Goal: Task Accomplishment & Management: Use online tool/utility

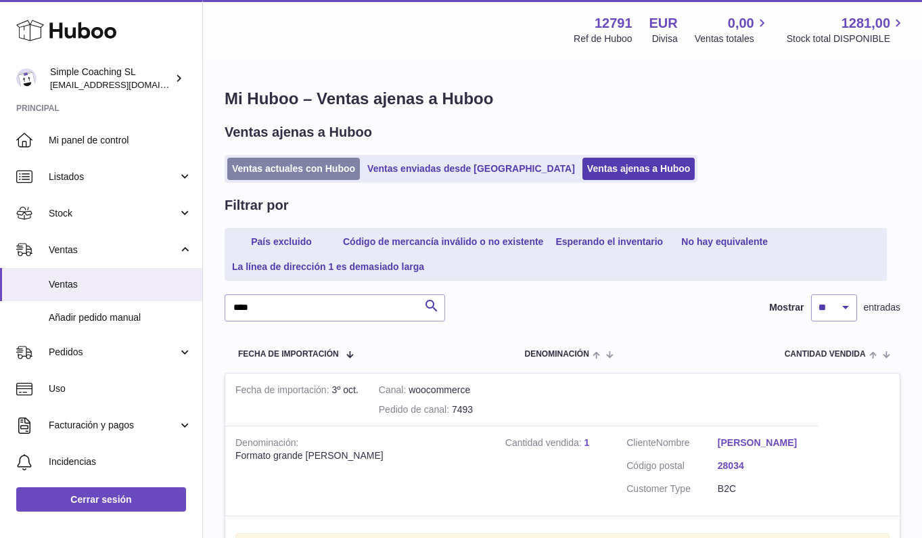
click at [296, 172] on link "Ventas actuales con Huboo" at bounding box center [293, 169] width 133 height 22
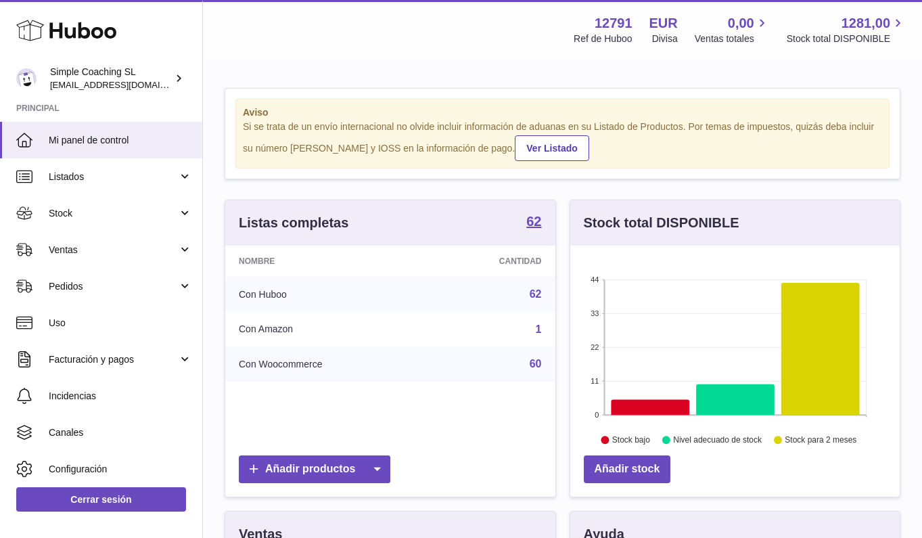
scroll to position [211, 329]
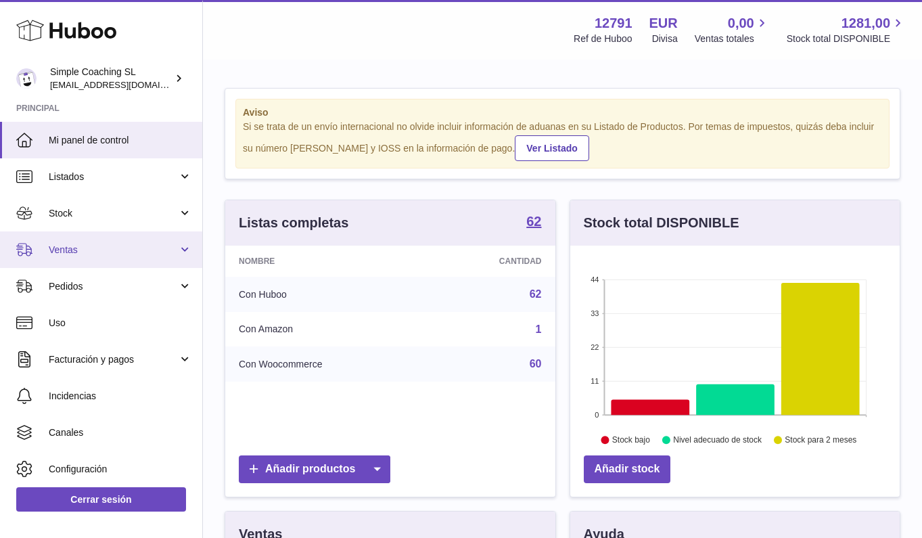
click at [125, 242] on link "Ventas" at bounding box center [101, 249] width 202 height 37
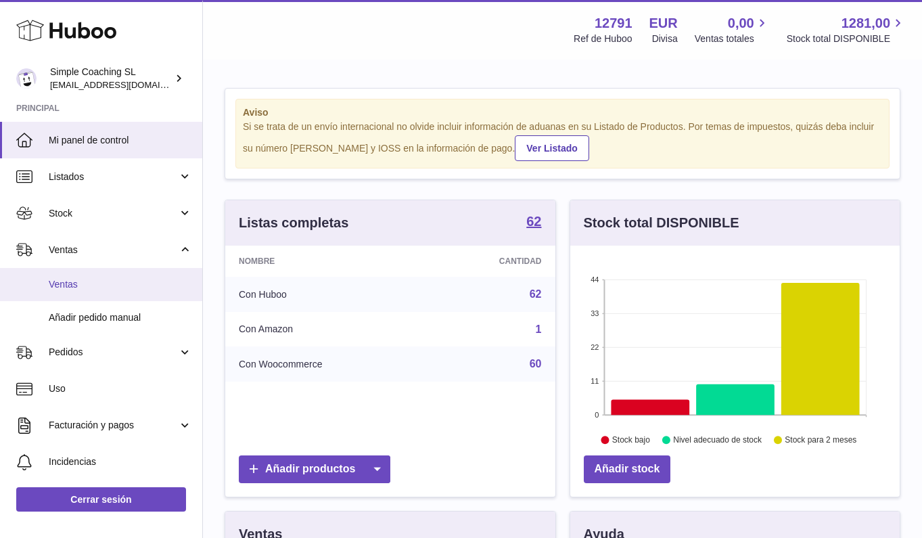
click at [120, 286] on span "Ventas" at bounding box center [120, 284] width 143 height 13
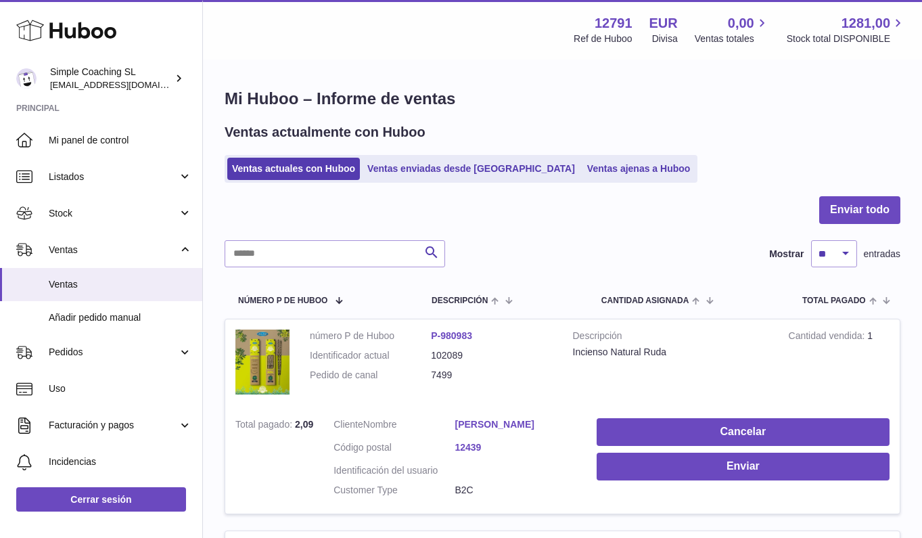
click at [274, 238] on div at bounding box center [563, 218] width 676 height 44
click at [274, 256] on input "text" at bounding box center [335, 253] width 221 height 27
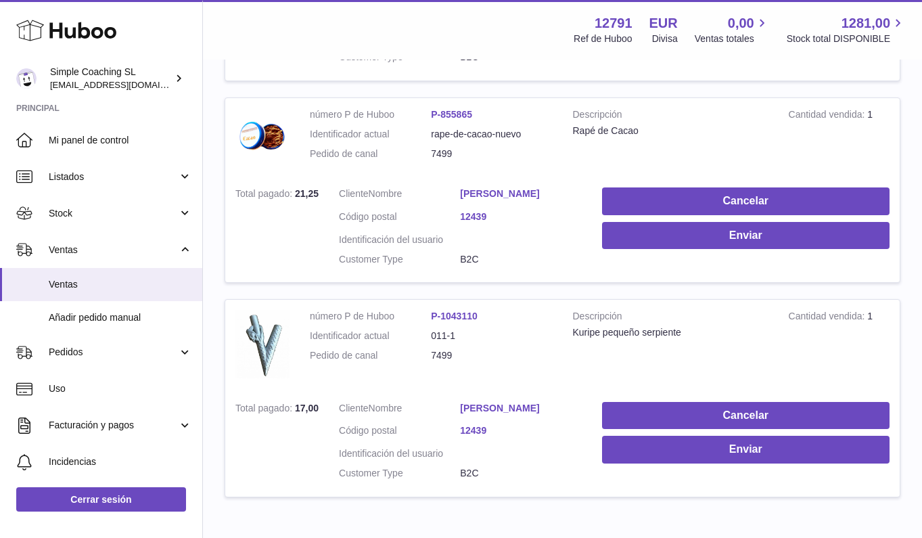
scroll to position [848, 0]
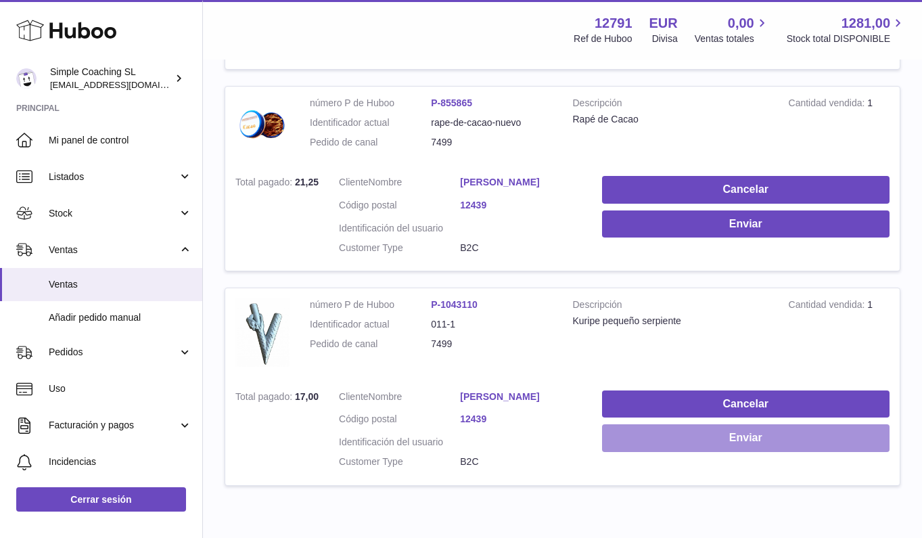
type input "****"
click at [691, 427] on button "Enviar" at bounding box center [746, 438] width 288 height 28
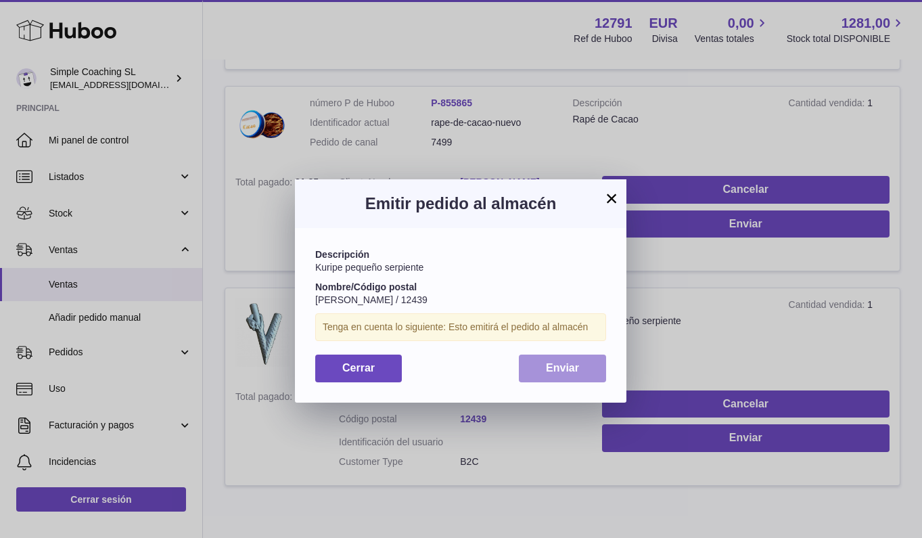
click at [587, 356] on button "Enviar" at bounding box center [562, 369] width 87 height 28
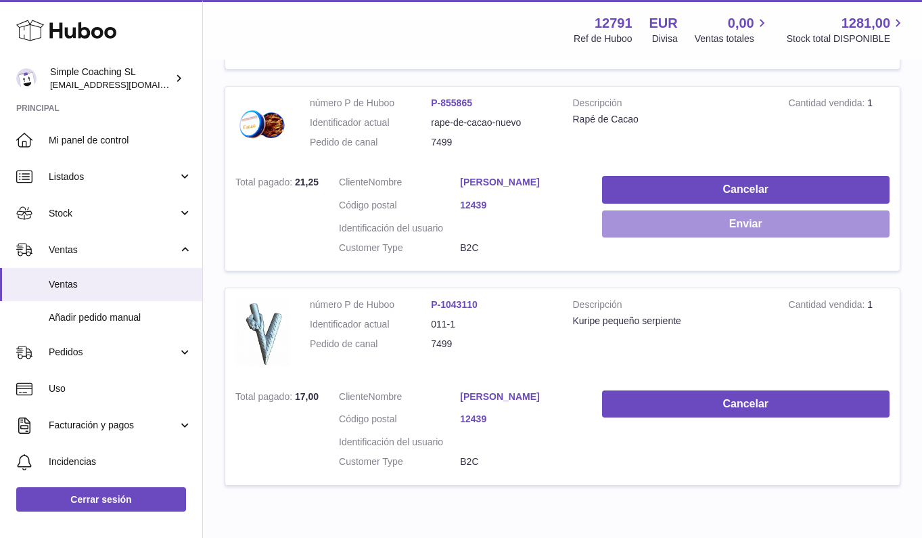
click at [749, 210] on button "Enviar" at bounding box center [746, 224] width 288 height 28
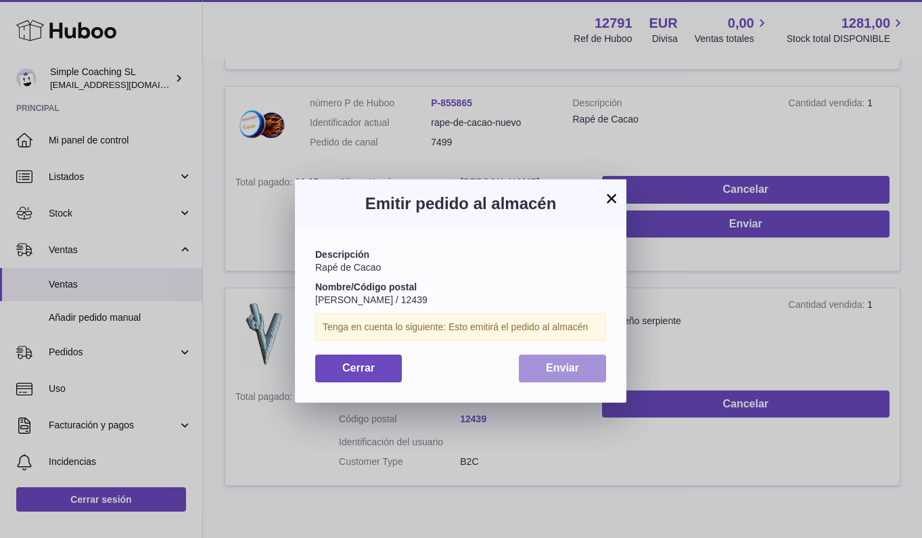
click at [580, 369] on button "Enviar" at bounding box center [562, 369] width 87 height 28
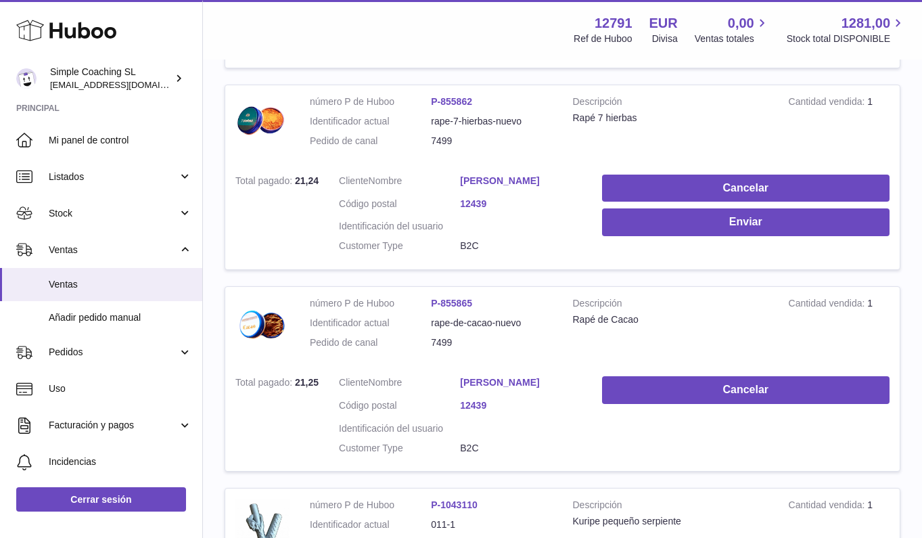
scroll to position [620, 0]
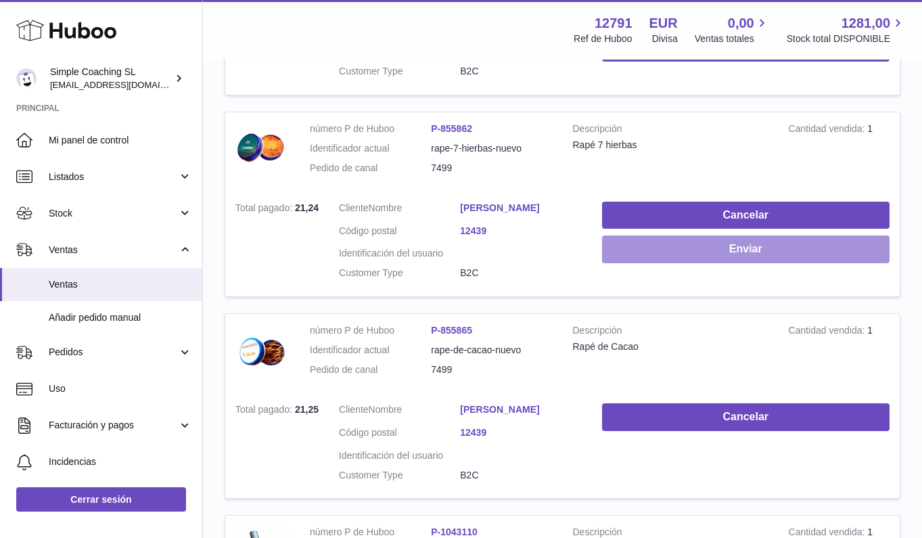
click at [667, 241] on button "Enviar" at bounding box center [746, 249] width 288 height 28
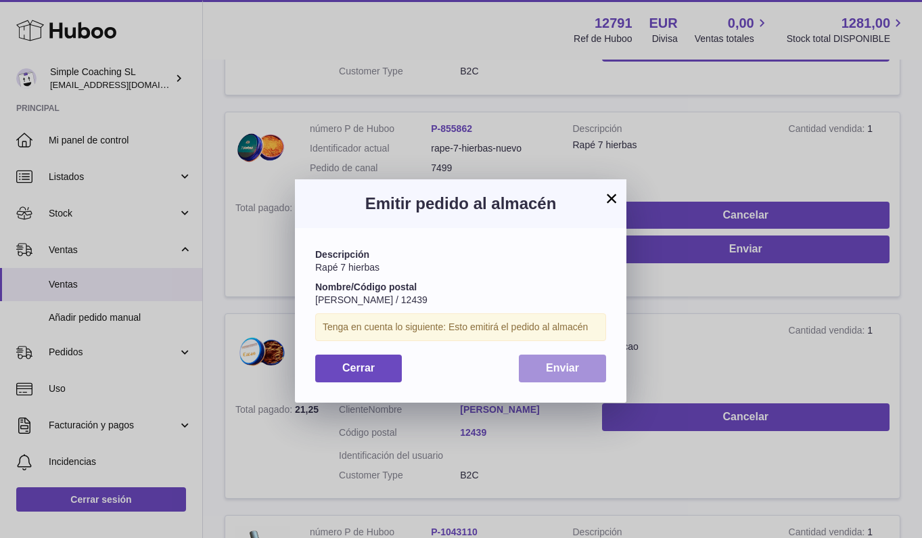
click at [577, 369] on span "Enviar" at bounding box center [562, 368] width 33 height 12
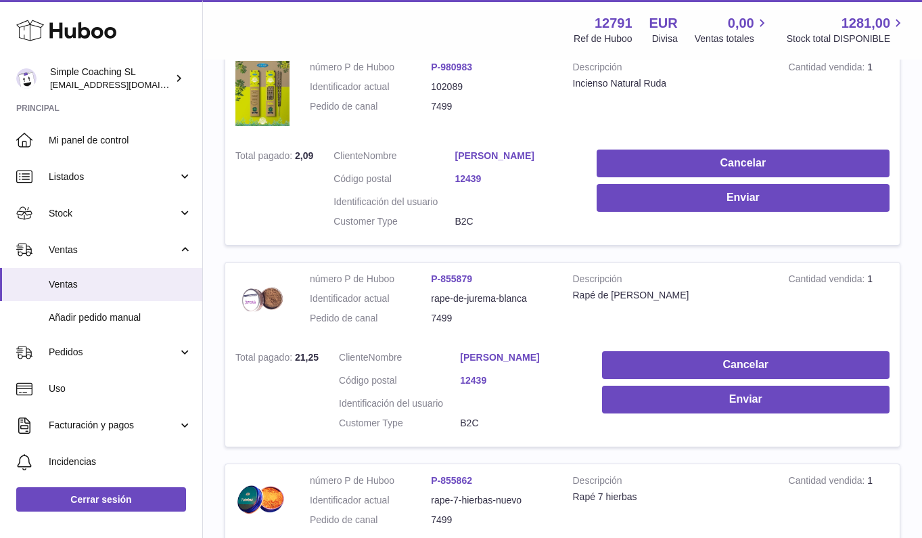
scroll to position [167, 0]
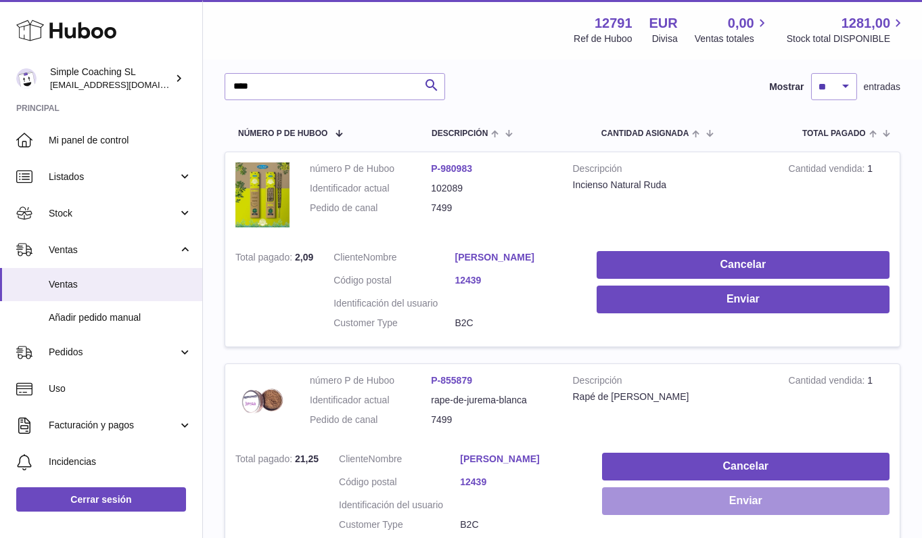
click at [708, 490] on button "Enviar" at bounding box center [746, 501] width 288 height 28
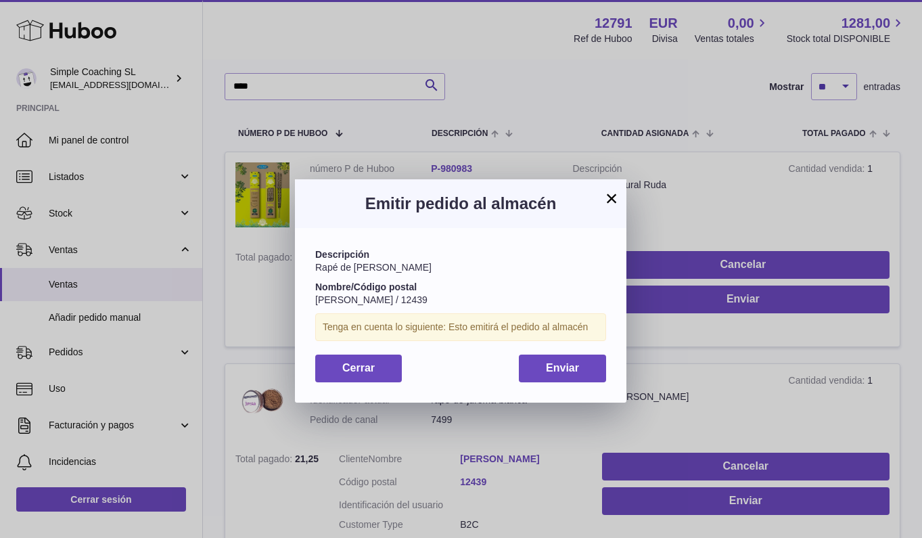
click at [568, 344] on div "Descripción Rapé de Jurema Blanca Nombre/Código postal Roberto Pérez Martínez /…" at bounding box center [461, 315] width 332 height 174
click at [570, 364] on span "Enviar" at bounding box center [562, 368] width 33 height 12
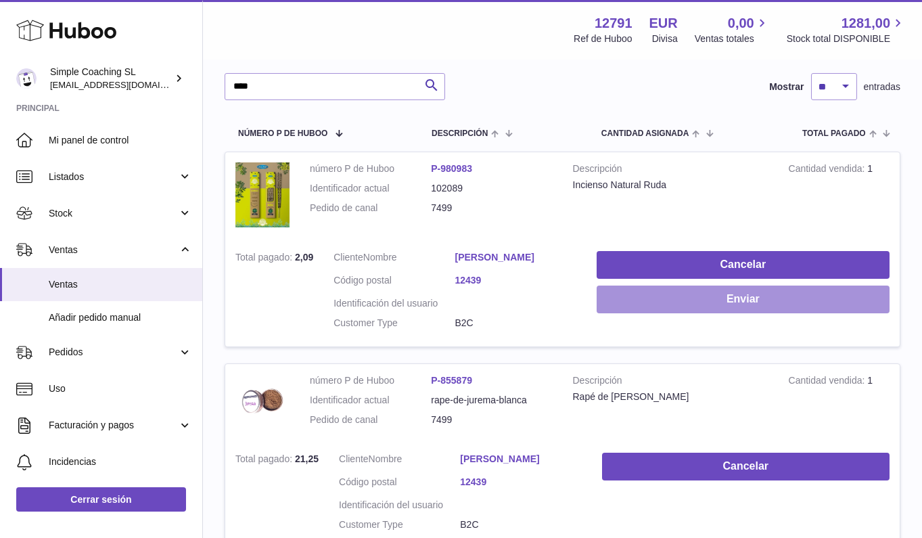
click at [716, 296] on button "Enviar" at bounding box center [743, 299] width 293 height 28
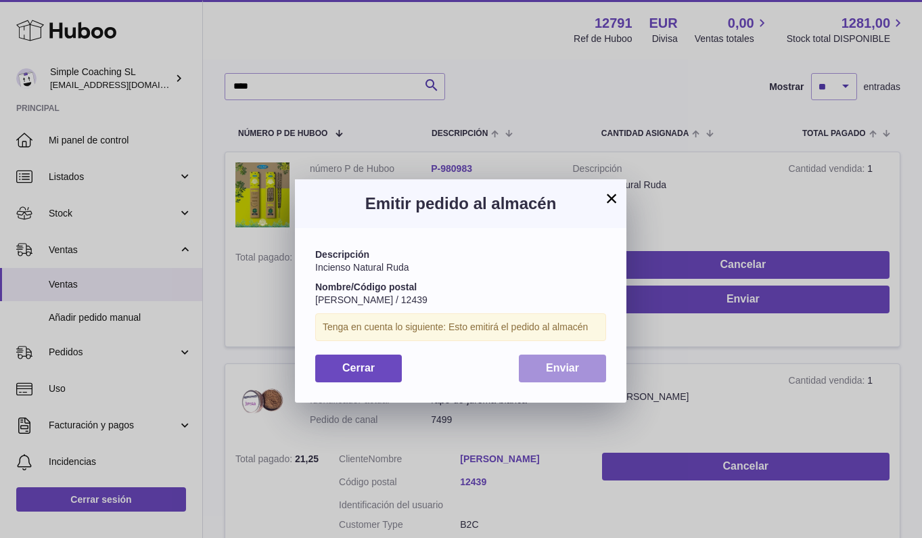
click at [591, 367] on button "Enviar" at bounding box center [562, 369] width 87 height 28
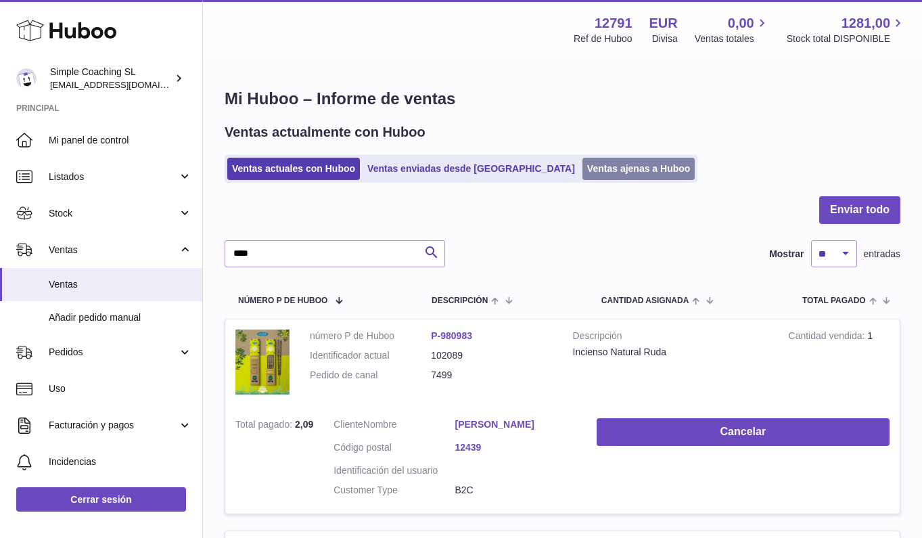
scroll to position [0, 0]
click at [582, 170] on link "Ventas ajenas a Huboo" at bounding box center [638, 169] width 113 height 22
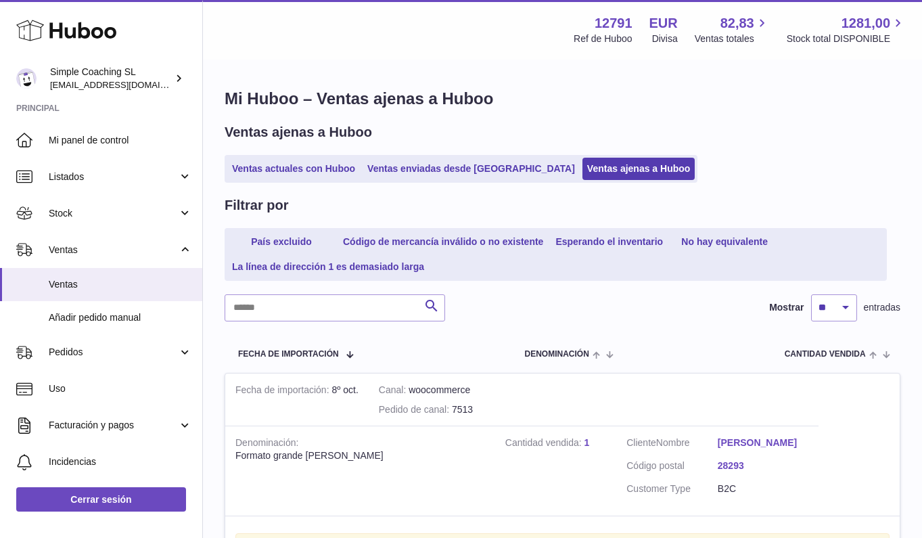
click at [293, 294] on input "text" at bounding box center [335, 307] width 221 height 27
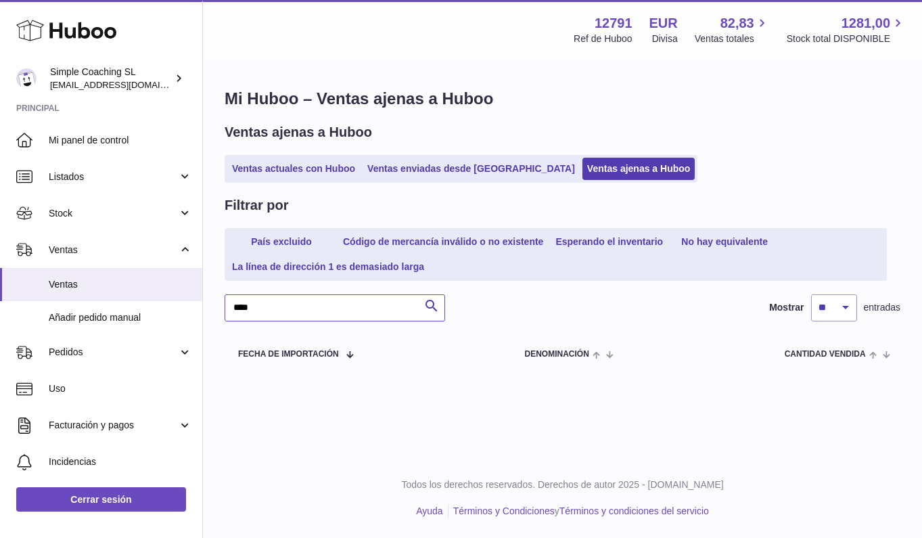
type input "****"
click at [251, 183] on div "Mi Huboo – Ventas ajenas a Huboo Ventas ajenas a Huboo Ventas actuales con Hubo…" at bounding box center [562, 230] width 719 height 339
click at [256, 173] on link "Ventas actuales con Huboo" at bounding box center [293, 169] width 133 height 22
